Goal: Find specific fact: Find specific fact

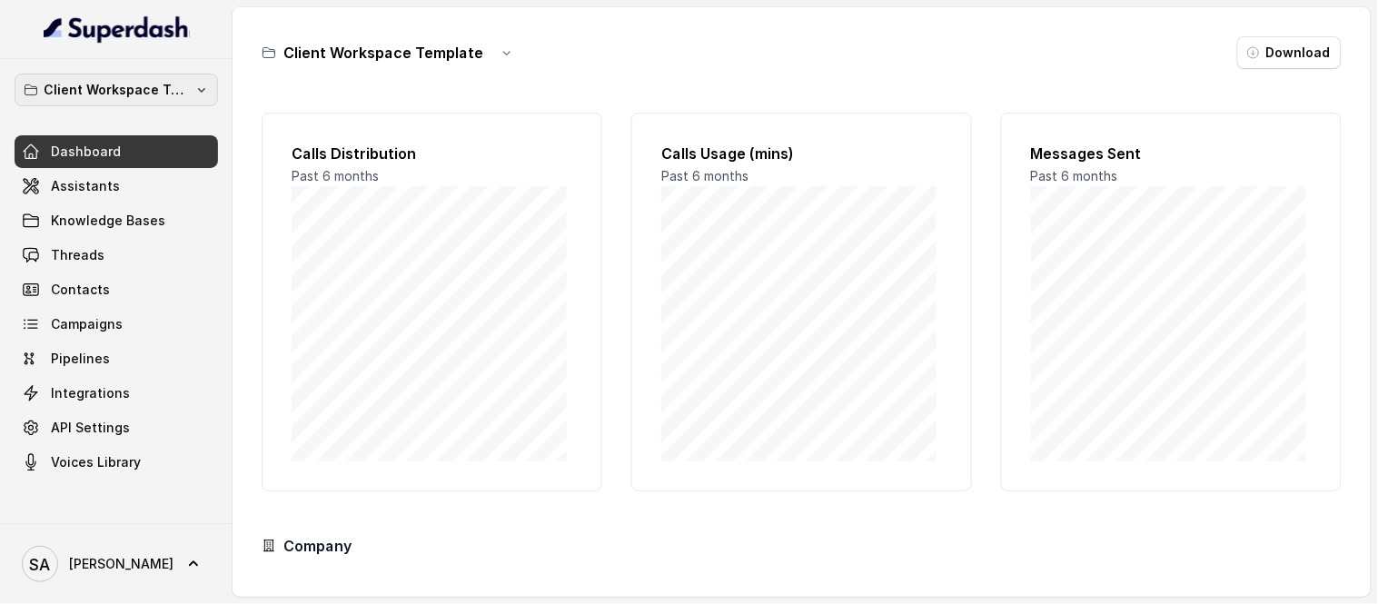
click at [115, 94] on p "Client Workspace Template" at bounding box center [116, 90] width 145 height 22
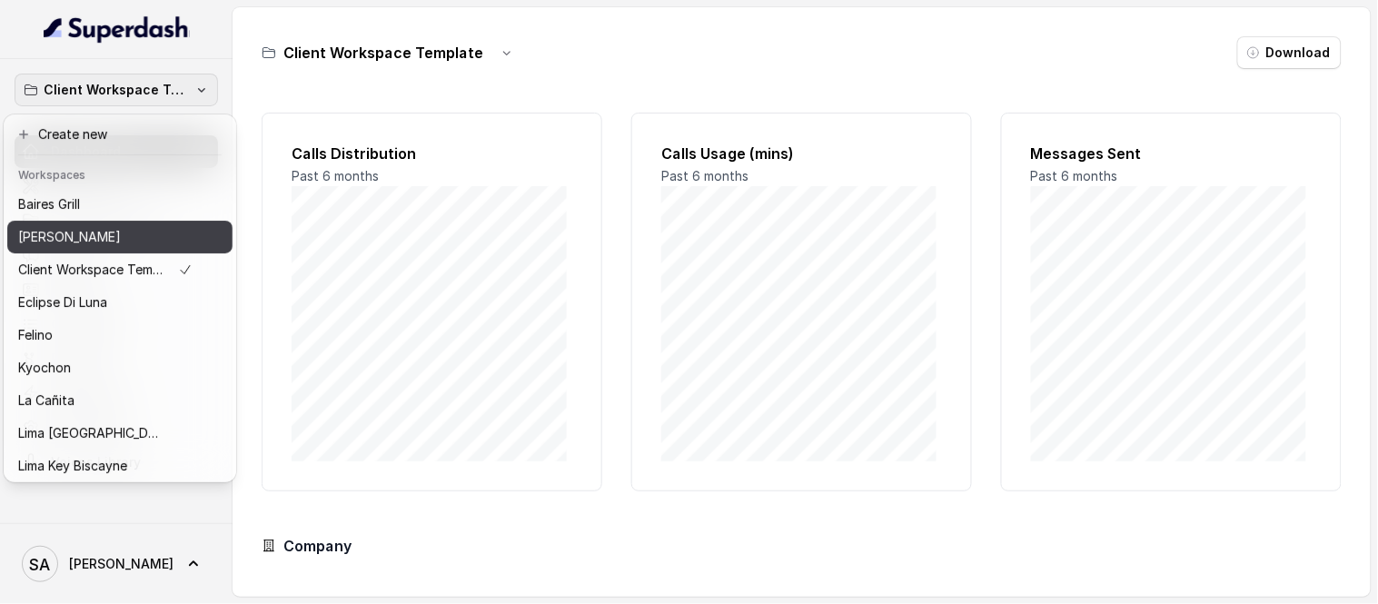
click at [107, 226] on p "[PERSON_NAME]" at bounding box center [69, 237] width 103 height 22
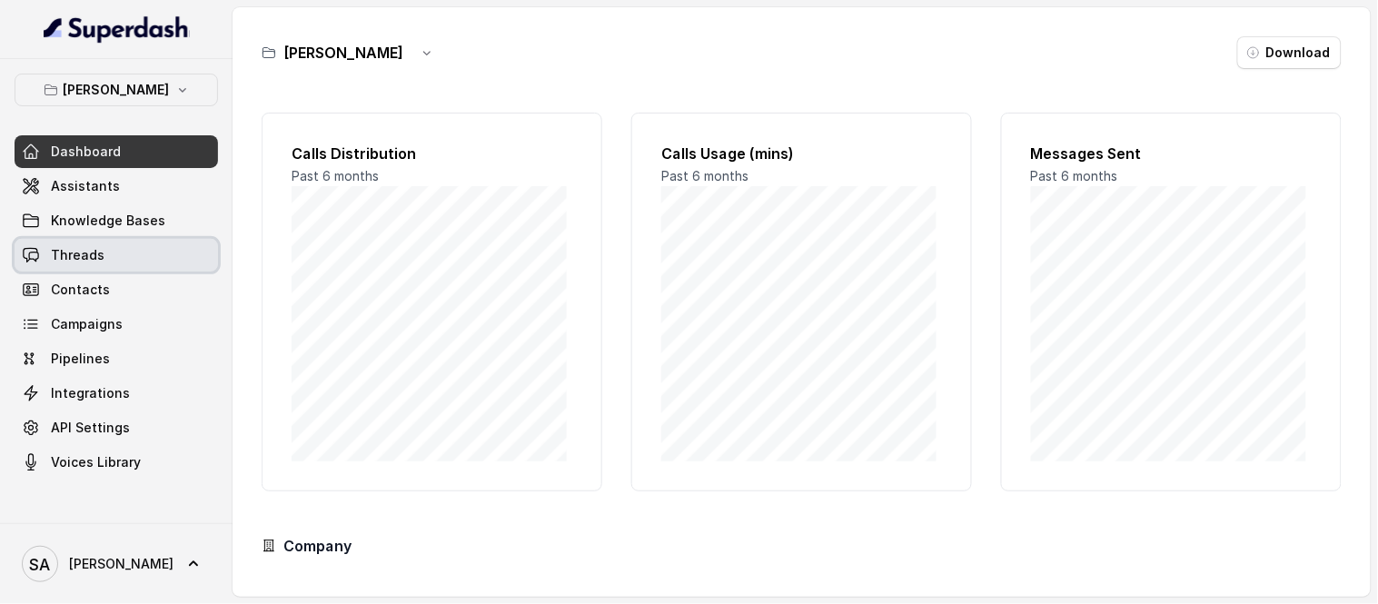
click at [82, 255] on span "Threads" at bounding box center [78, 255] width 54 height 18
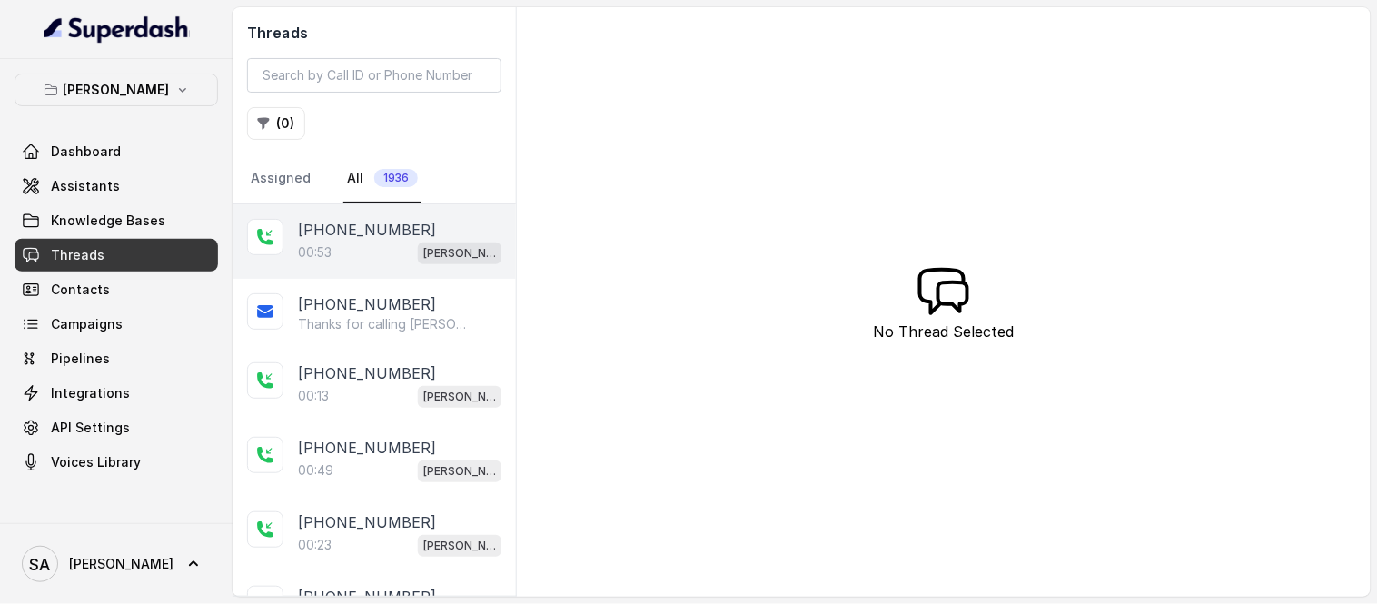
click at [332, 230] on p "[PHONE_NUMBER]" at bounding box center [367, 230] width 138 height 22
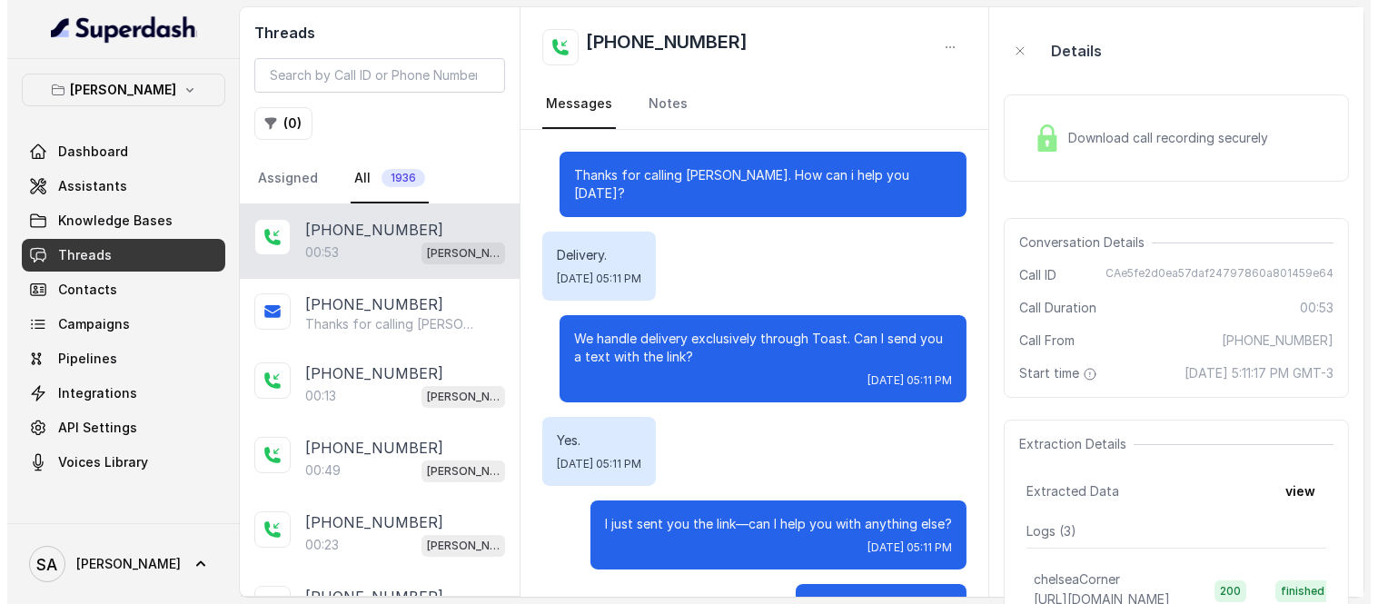
scroll to position [410, 0]
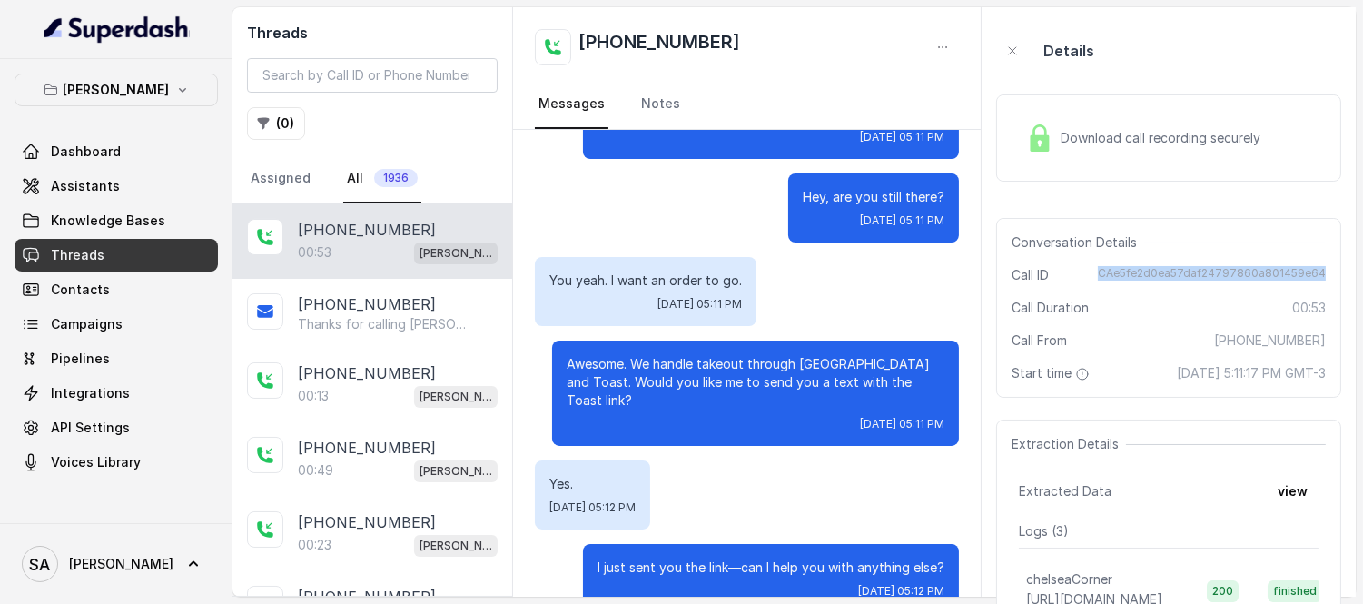
drag, startPoint x: 1111, startPoint y: 272, endPoint x: 1329, endPoint y: 272, distance: 218.0
click at [1329, 272] on div "Conversation Details Call ID CAe5fe2d0ea57daf24797860a801459e64 Call Duration 0…" at bounding box center [1168, 308] width 345 height 180
copy span "CAe5fe2d0ea57daf24797860a801459e64"
drag, startPoint x: 88, startPoint y: 218, endPoint x: 84, endPoint y: 227, distance: 10.2
click at [88, 218] on span "Knowledge Bases" at bounding box center [108, 221] width 114 height 18
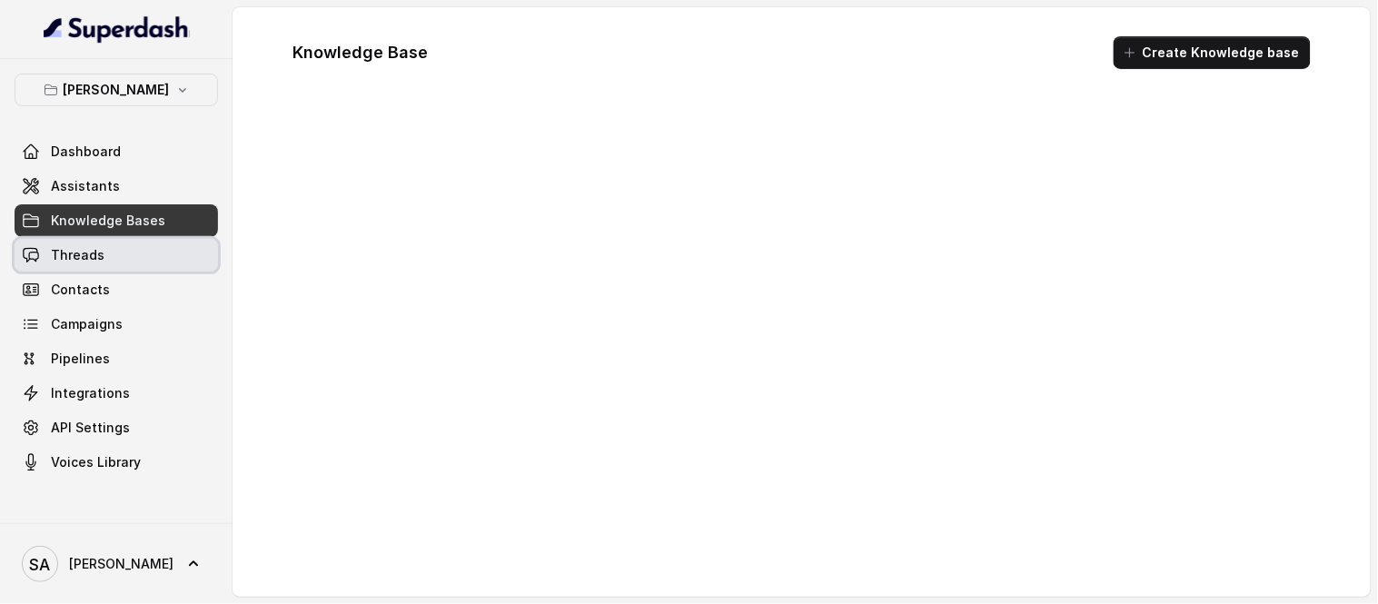
click at [79, 258] on span "Threads" at bounding box center [78, 255] width 54 height 18
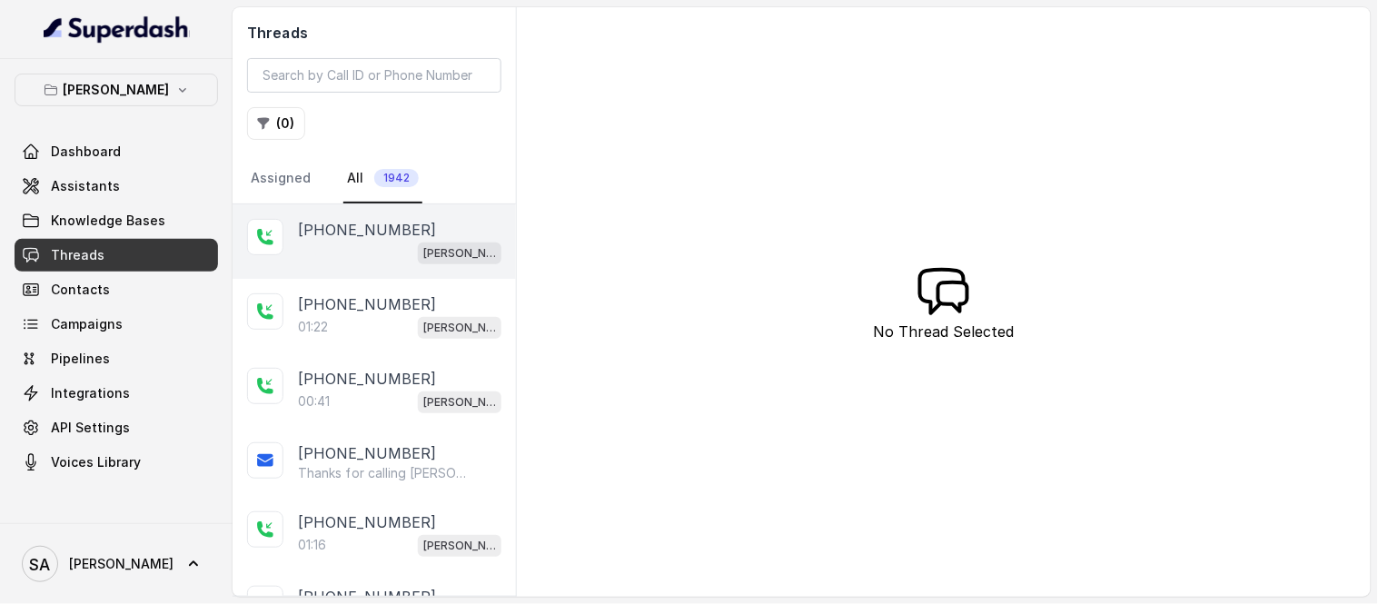
click at [339, 232] on p "[PHONE_NUMBER]" at bounding box center [367, 230] width 138 height 22
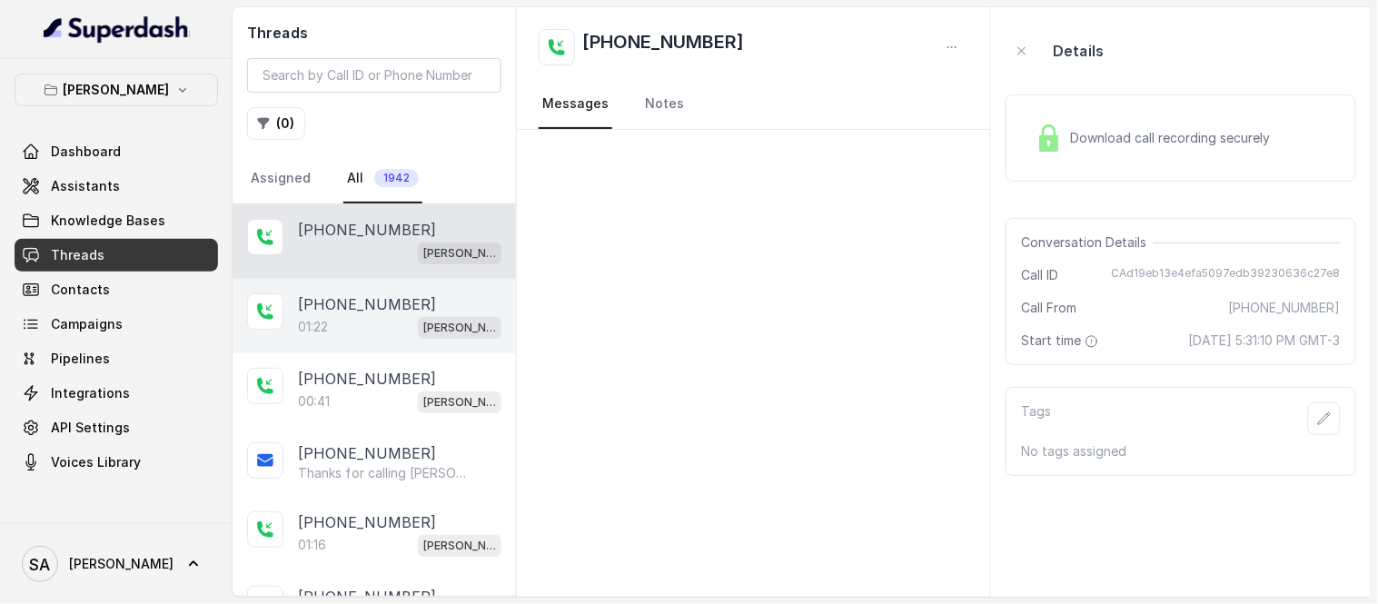
click at [359, 324] on div "01:22 [PERSON_NAME]" at bounding box center [399, 327] width 203 height 24
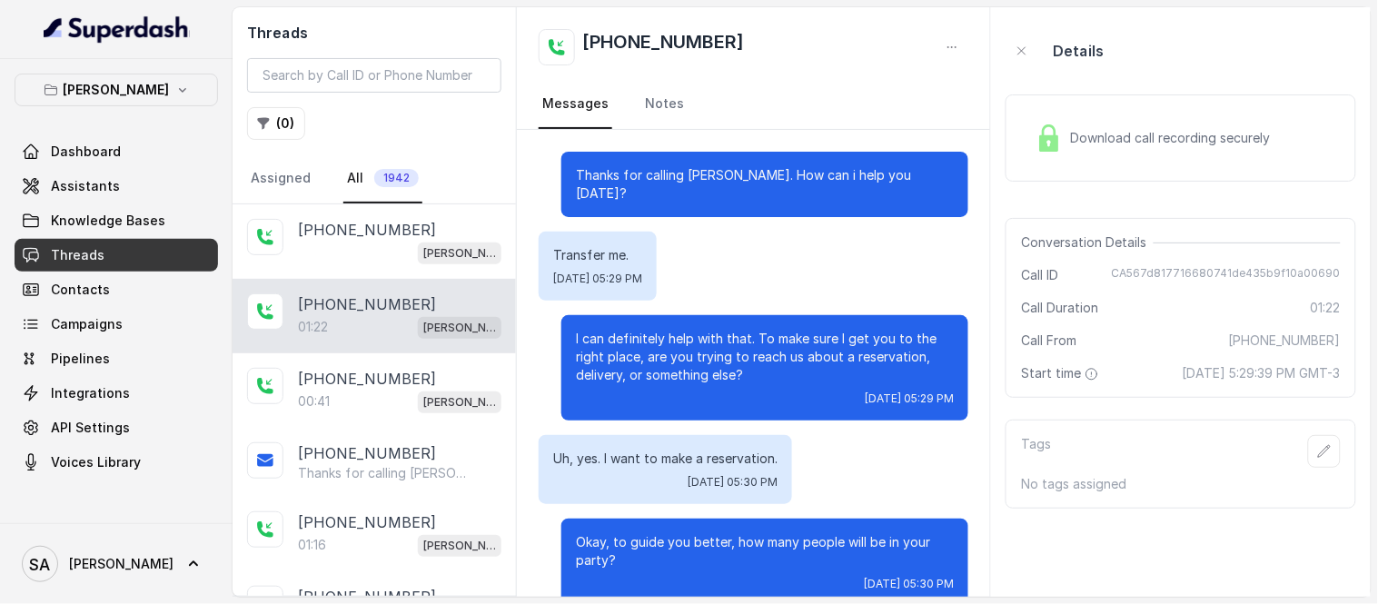
scroll to position [751, 0]
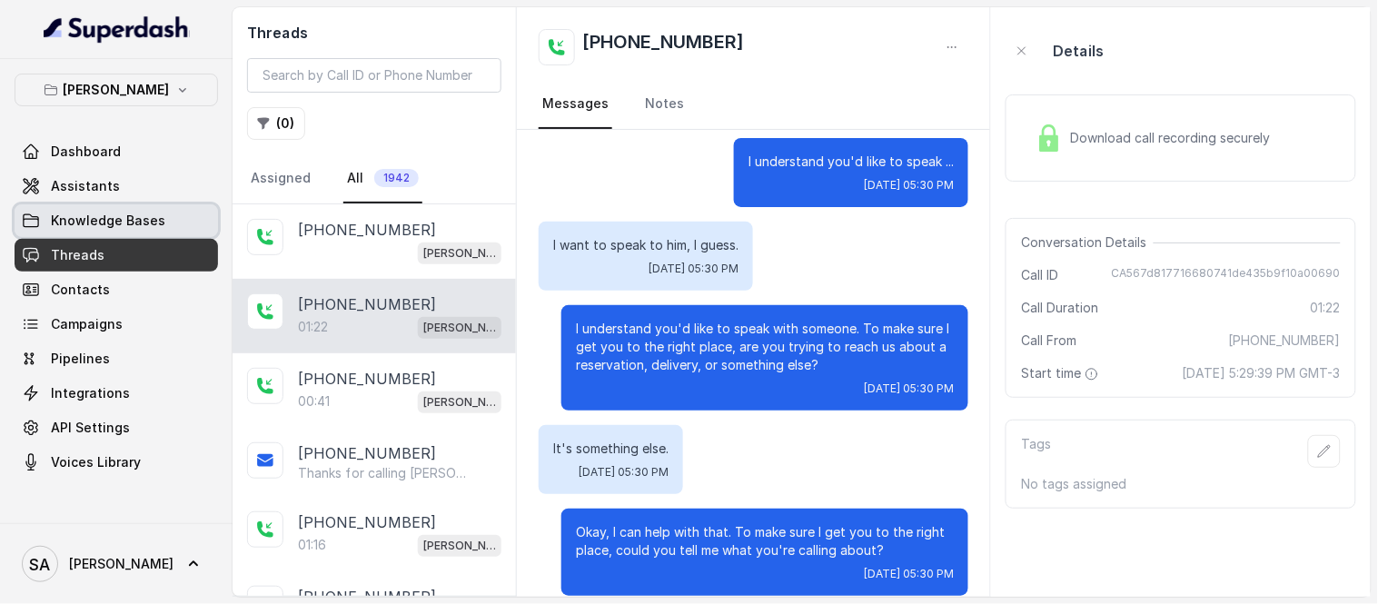
click at [143, 215] on span "Knowledge Bases" at bounding box center [108, 221] width 114 height 18
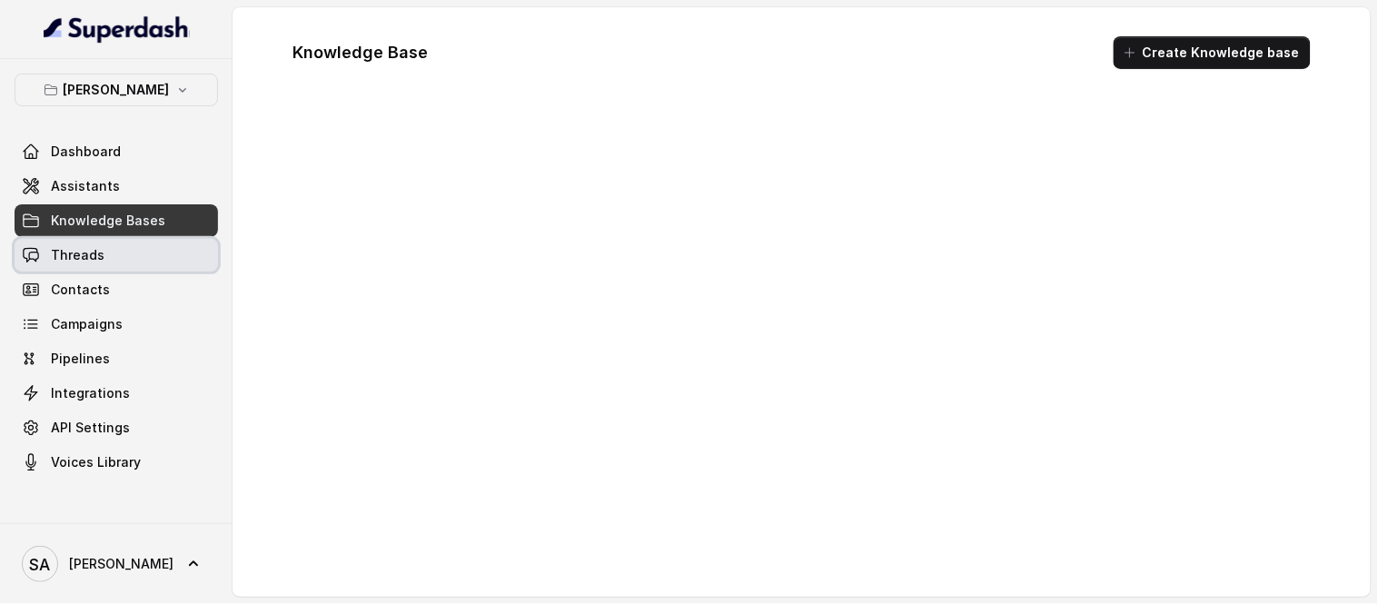
click at [118, 255] on link "Threads" at bounding box center [116, 255] width 203 height 33
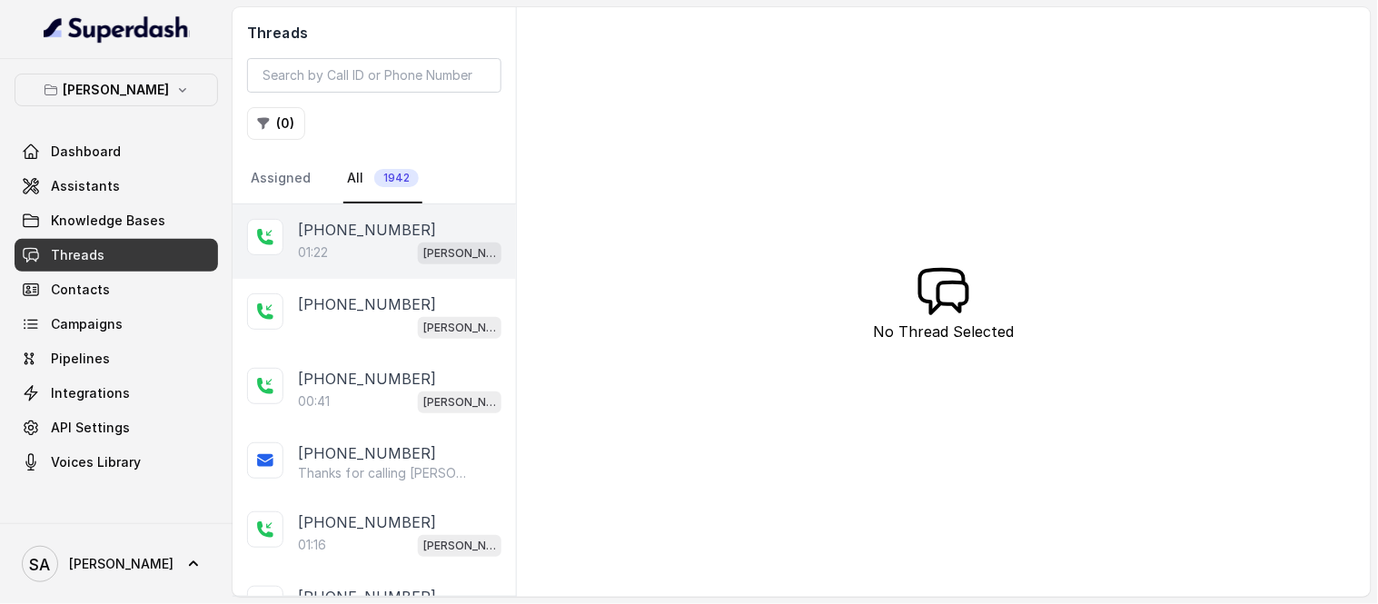
click at [348, 234] on p "[PHONE_NUMBER]" at bounding box center [367, 230] width 138 height 22
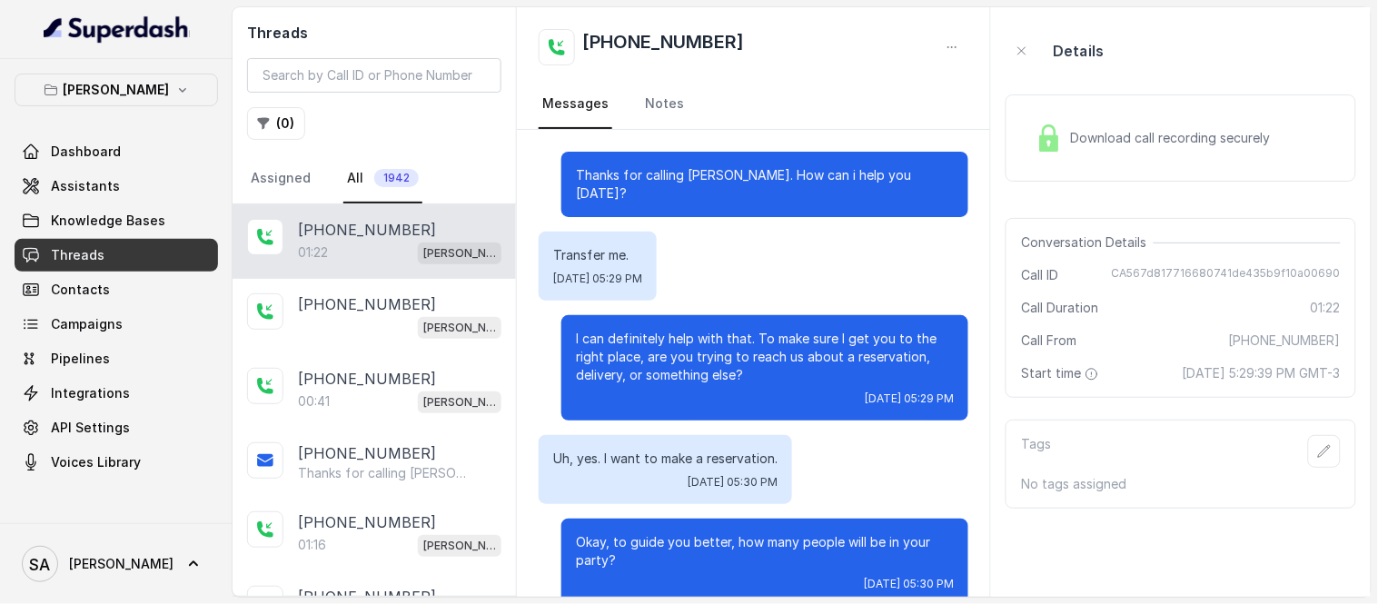
scroll to position [751, 0]
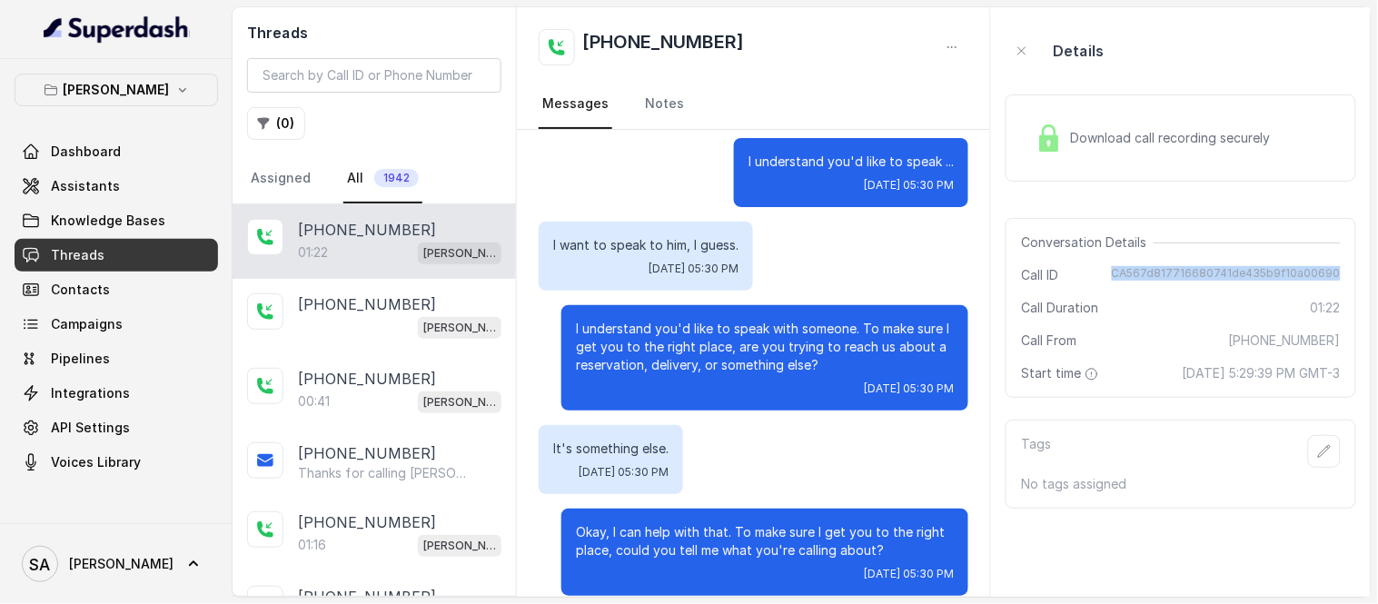
drag, startPoint x: 1127, startPoint y: 271, endPoint x: 1342, endPoint y: 275, distance: 215.3
click at [1342, 275] on div "Conversation Details Call ID CA567d817716680741de435b9f10a00690 Call Duration 0…" at bounding box center [1180, 308] width 351 height 180
copy span "CA567d817716680741de435b9f10a00690"
